Goal: Find specific page/section: Find specific page/section

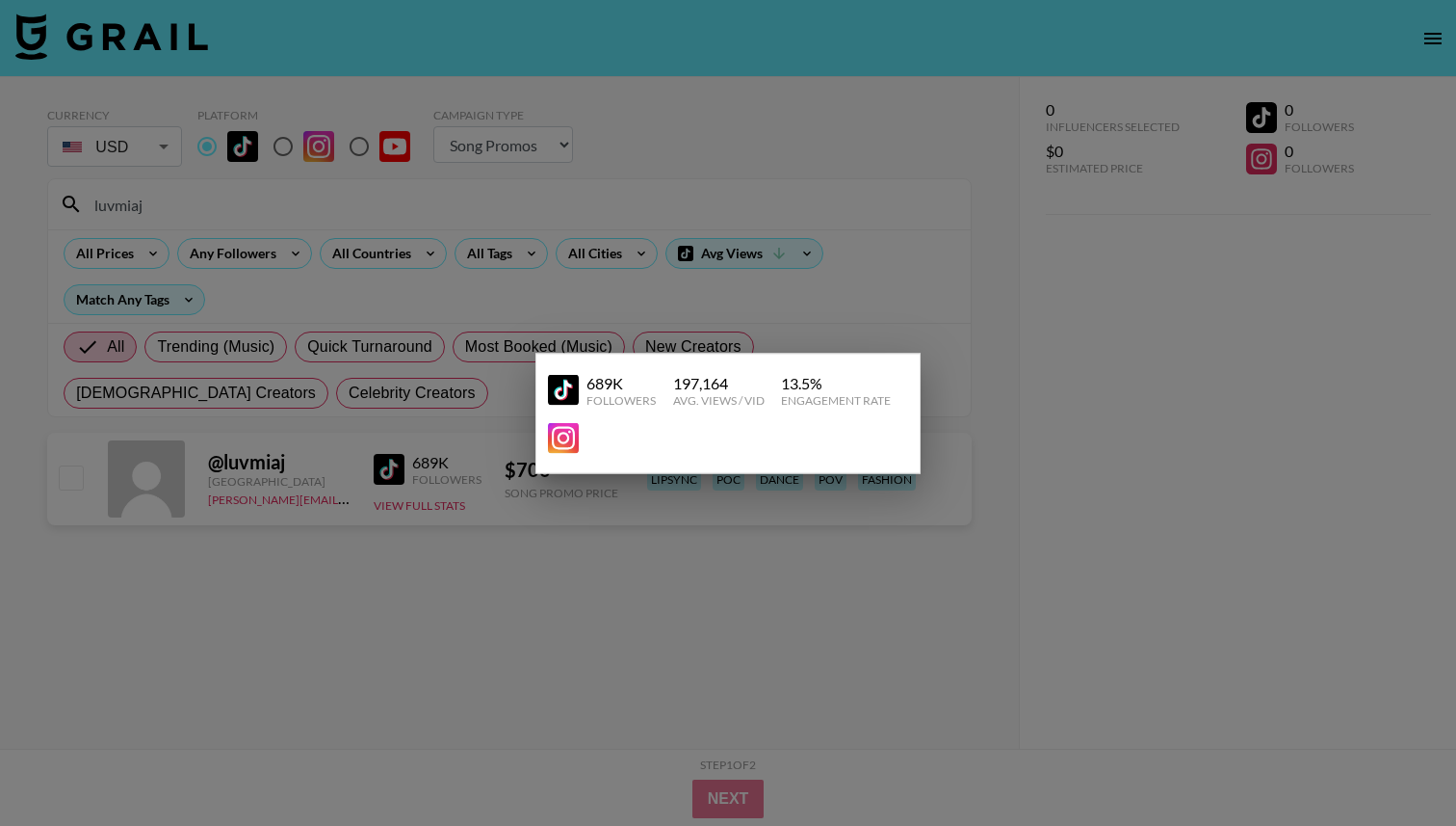
select select "Song"
click at [695, 332] on div at bounding box center [728, 413] width 1456 height 826
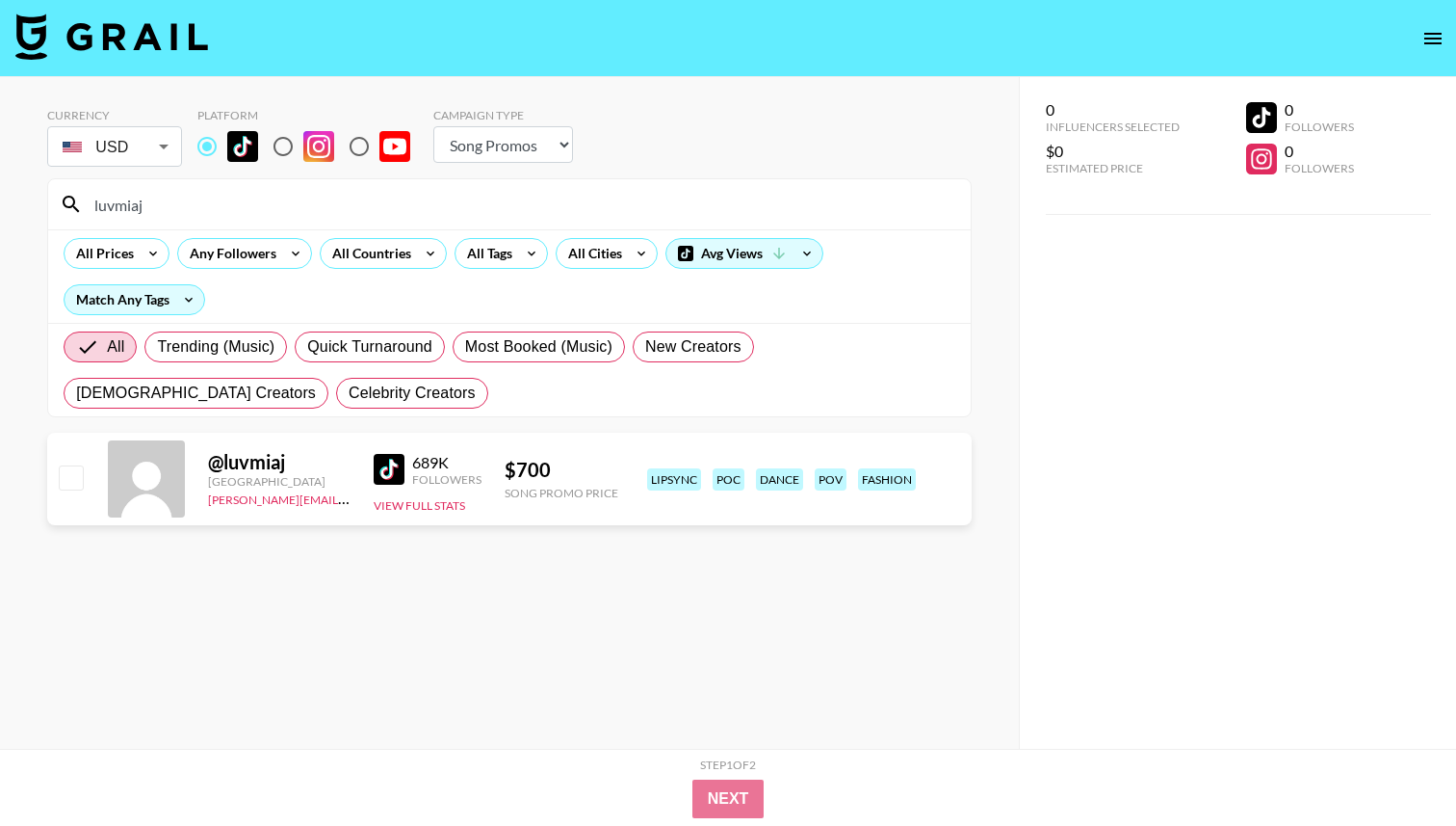
click at [191, 199] on input "luvmiaj" at bounding box center [521, 203] width 876 height 31
click at [377, 460] on img at bounding box center [389, 469] width 31 height 31
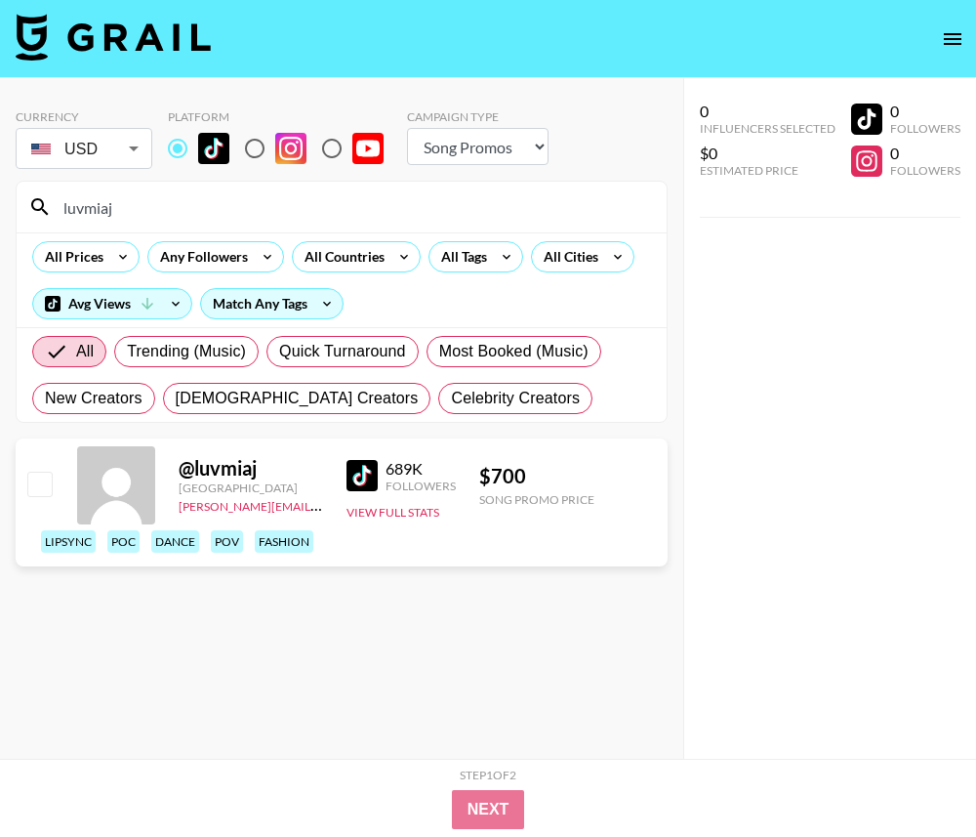
click at [269, 207] on input "luvmiaj" at bounding box center [353, 206] width 603 height 31
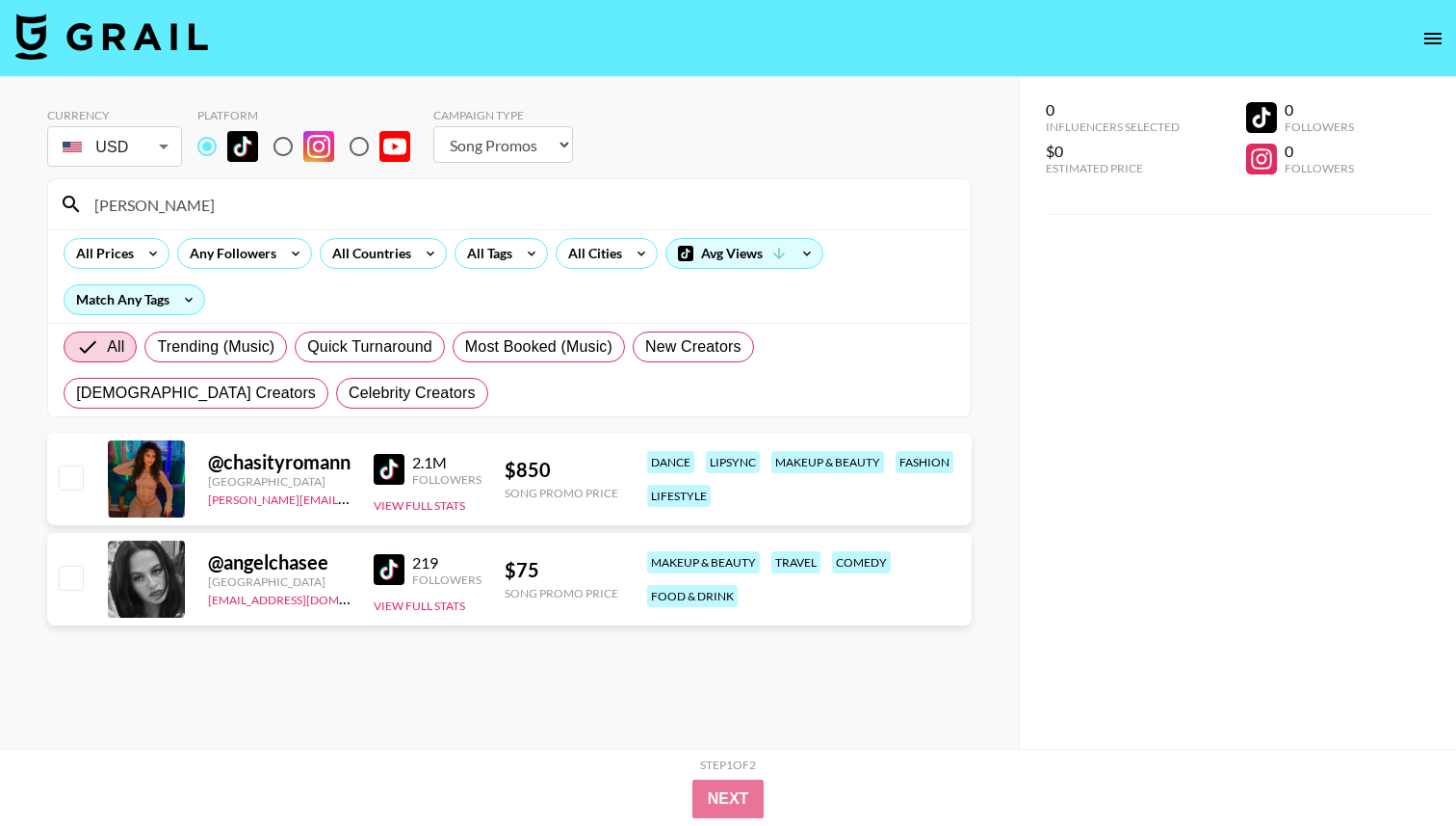
click at [346, 192] on input "[PERSON_NAME]" at bounding box center [521, 203] width 876 height 31
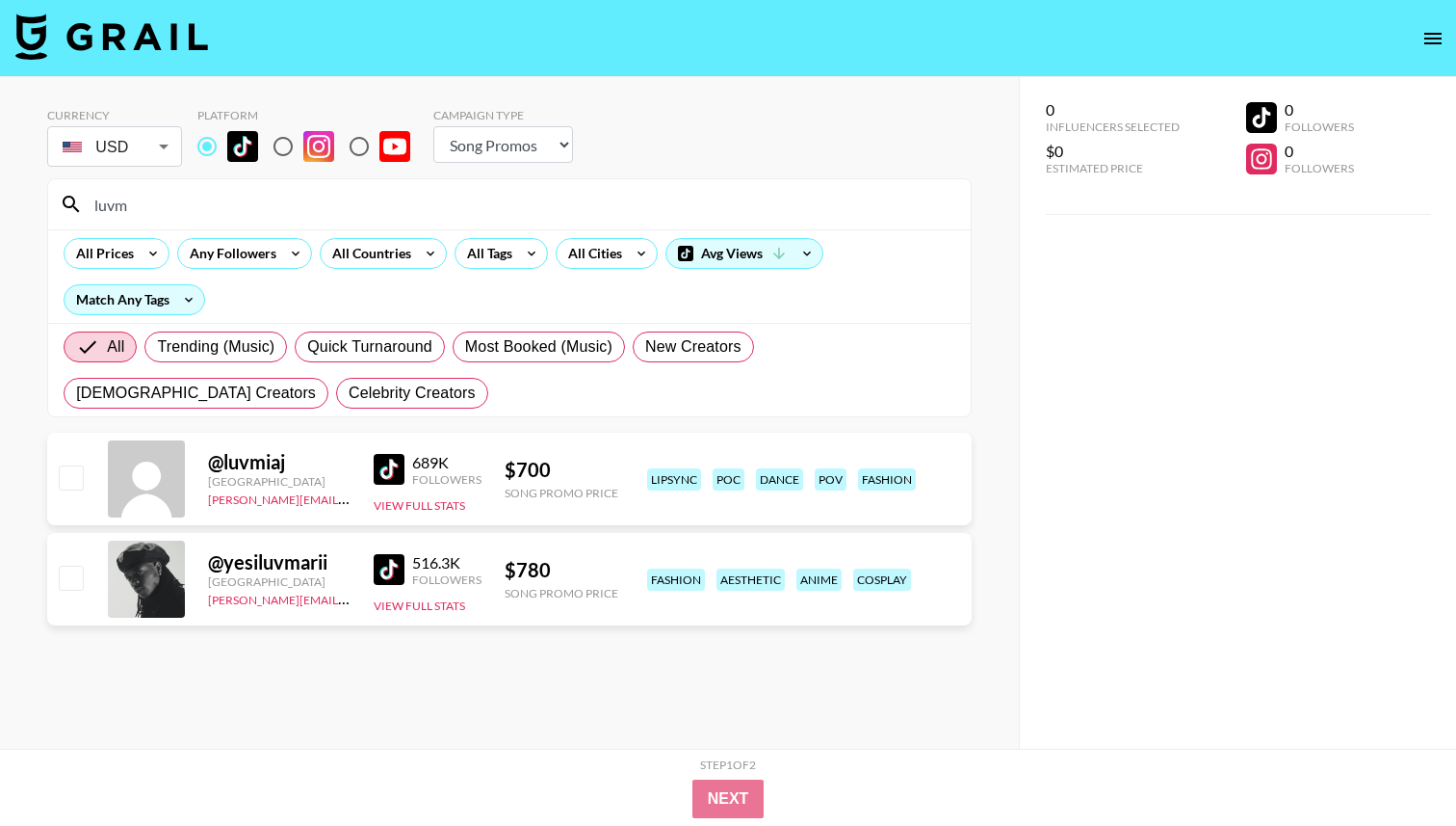
type input "luvm"
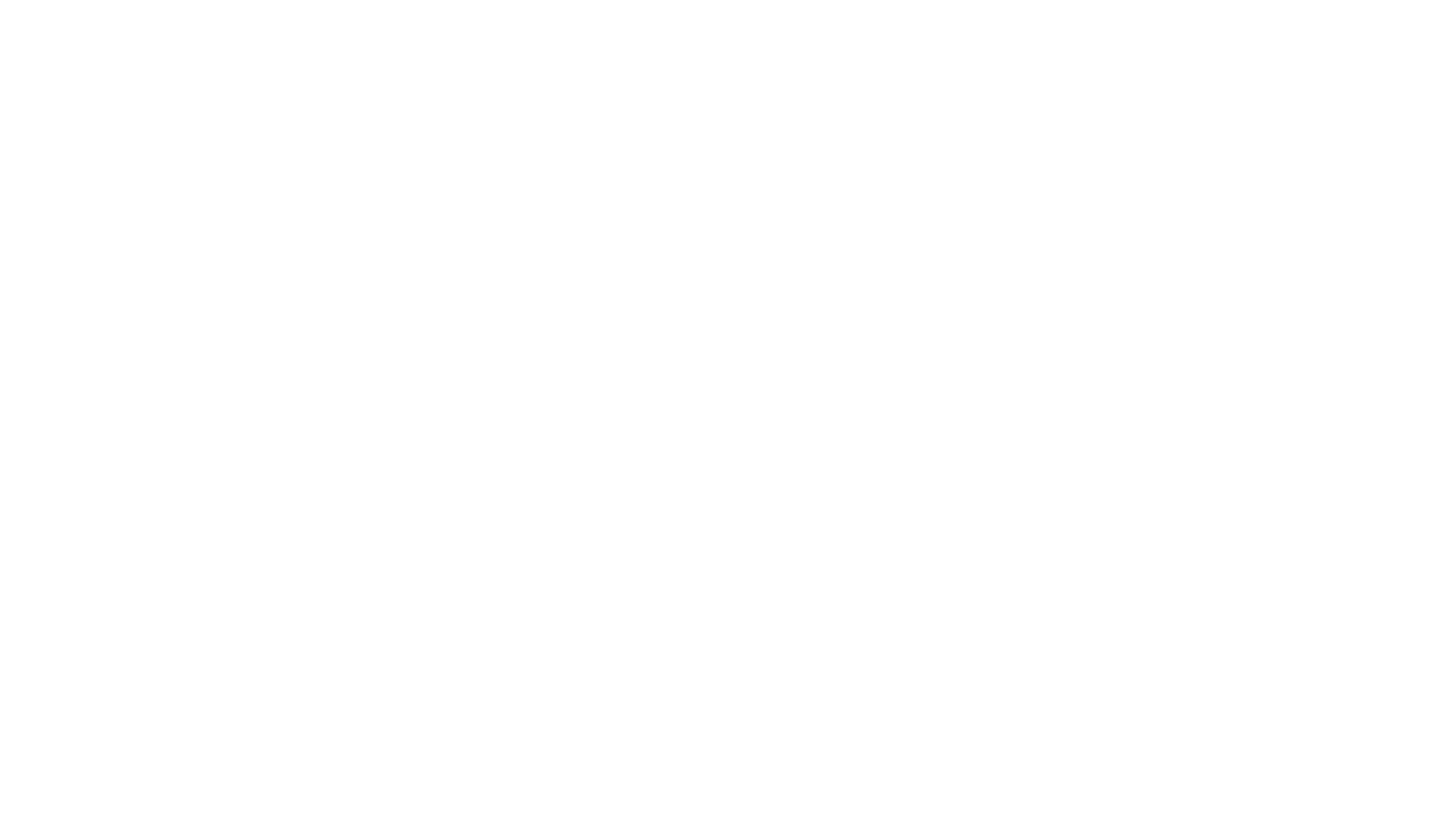
select select "Song"
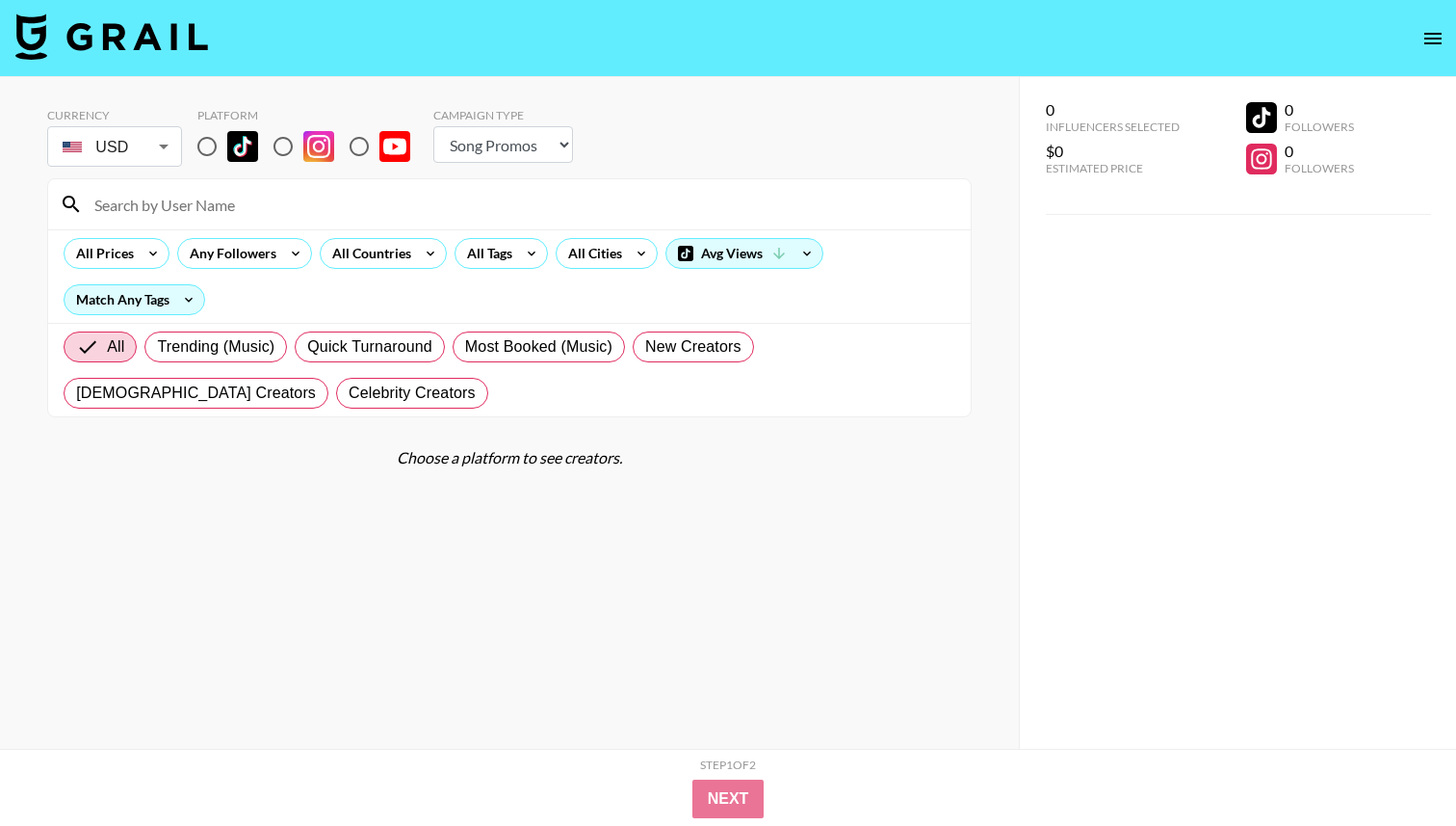
click at [294, 217] on input at bounding box center [521, 203] width 876 height 31
type input "niya"
click at [206, 142] on input "radio" at bounding box center [206, 146] width 40 height 40
radio input "true"
